Goal: Information Seeking & Learning: Stay updated

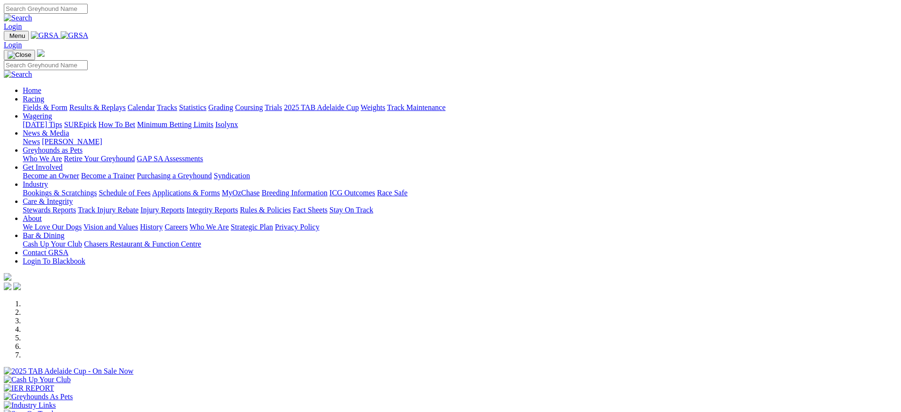
click at [102, 138] on link "[PERSON_NAME]" at bounding box center [72, 142] width 60 height 8
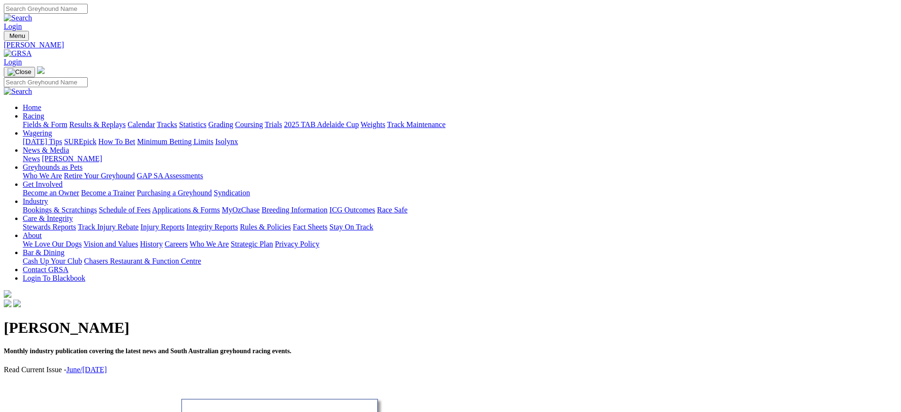
click at [40, 155] on link "News" at bounding box center [31, 159] width 17 height 8
